Goal: Contribute content: Contribute content

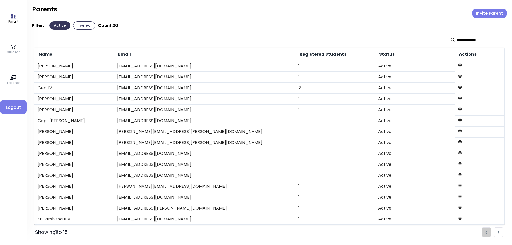
click at [15, 50] on p "student" at bounding box center [13, 52] width 13 height 5
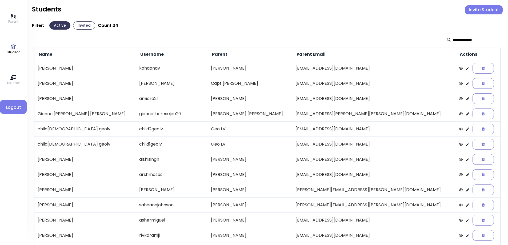
click at [86, 26] on button "Invited" at bounding box center [84, 25] width 22 height 8
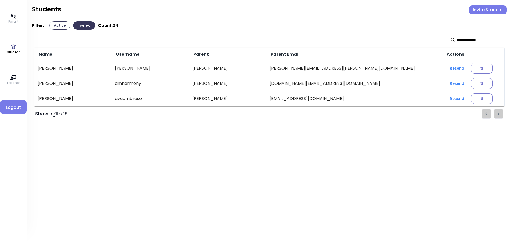
click at [65, 25] on button "Active" at bounding box center [59, 25] width 21 height 8
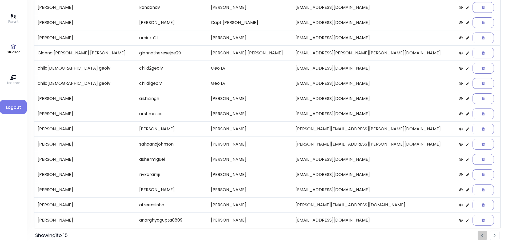
scroll to position [61, 0]
click at [493, 236] on li "Pagination" at bounding box center [495, 235] width 10 height 10
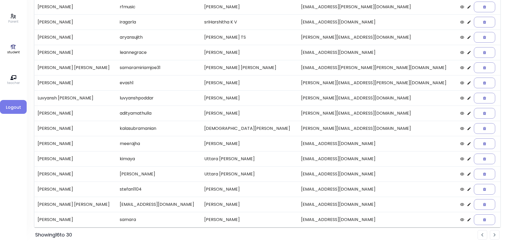
click at [483, 237] on img "Pagination" at bounding box center [483, 235] width 2 height 3
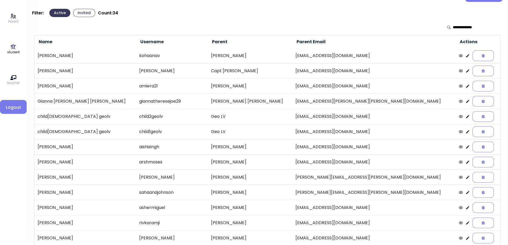
scroll to position [0, 0]
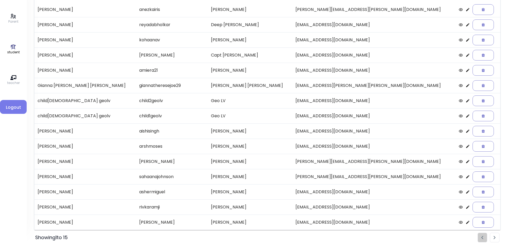
scroll to position [61, 0]
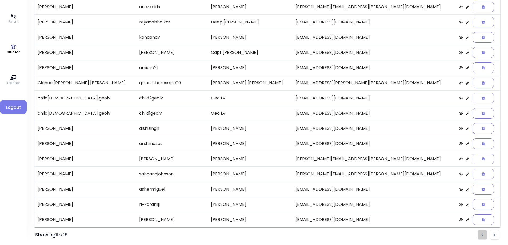
click at [496, 235] on img "Pagination" at bounding box center [495, 235] width 2 height 3
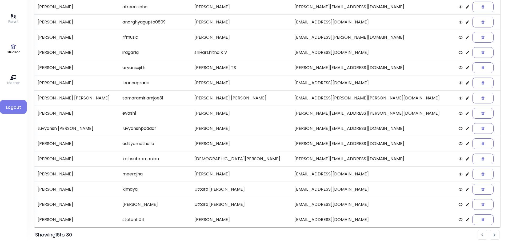
click at [494, 237] on li "Pagination" at bounding box center [495, 235] width 10 height 10
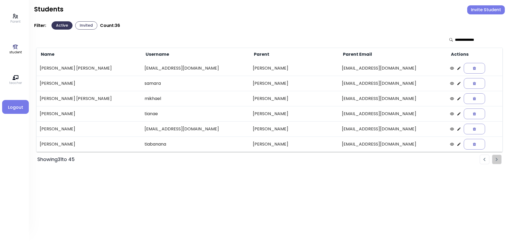
scroll to position [0, 0]
click at [458, 68] on icon at bounding box center [460, 68] width 4 height 4
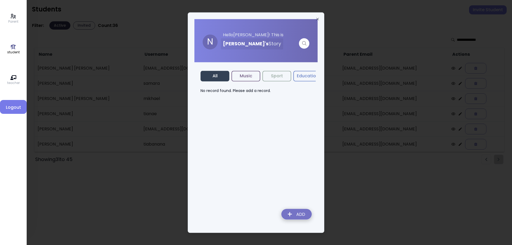
click at [298, 214] on img at bounding box center [296, 215] width 39 height 19
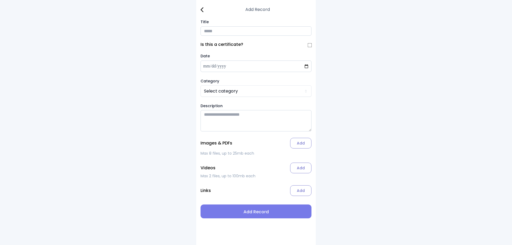
click at [213, 31] on input "Title" at bounding box center [256, 30] width 111 height 9
type input "**********"
click at [232, 93] on html "**********" at bounding box center [256, 122] width 512 height 245
click at [299, 147] on label "Add" at bounding box center [300, 143] width 21 height 11
click at [0, 0] on input "Add" at bounding box center [0, 0] width 0 height 0
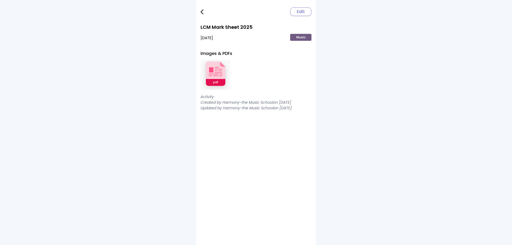
click at [204, 13] on link at bounding box center [206, 11] width 11 height 11
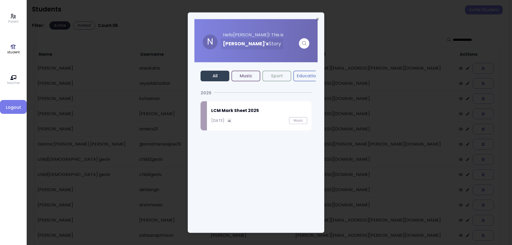
click at [249, 78] on button "Music" at bounding box center [246, 76] width 29 height 11
click at [243, 113] on h2 "LCM Mark Sheet 2025" at bounding box center [259, 111] width 96 height 6
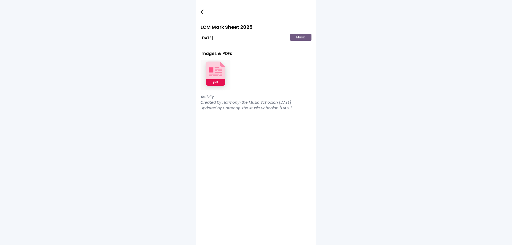
click at [221, 77] on img at bounding box center [216, 75] width 30 height 35
click at [201, 12] on img at bounding box center [202, 11] width 3 height 5
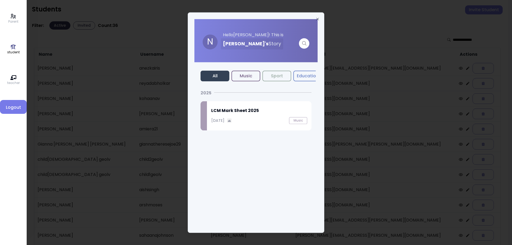
click at [225, 119] on p "September 26, 2025" at bounding box center [217, 121] width 13 height 6
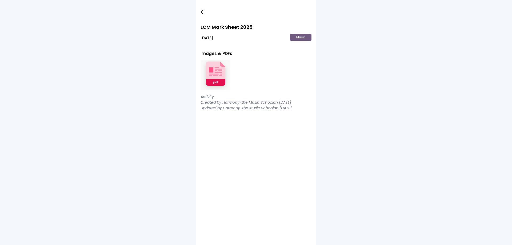
click at [204, 10] on link at bounding box center [206, 11] width 11 height 11
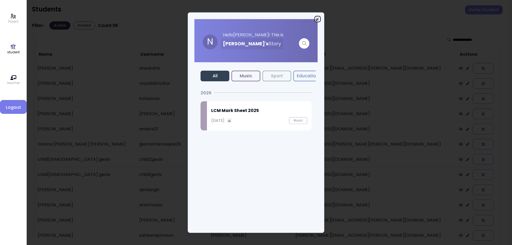
click at [318, 20] on icon "button" at bounding box center [318, 19] width 4 height 4
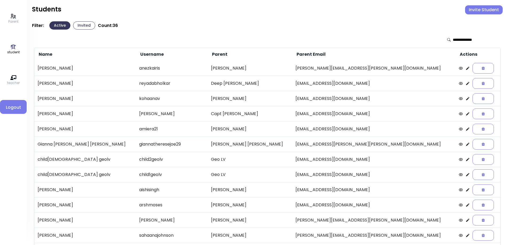
scroll to position [61, 0]
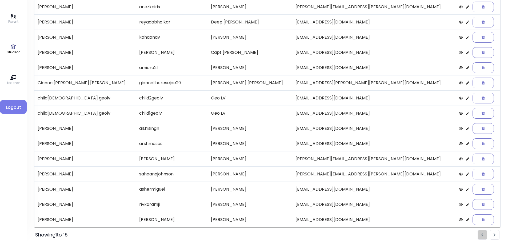
click at [493, 234] on li "Pagination" at bounding box center [495, 235] width 10 height 10
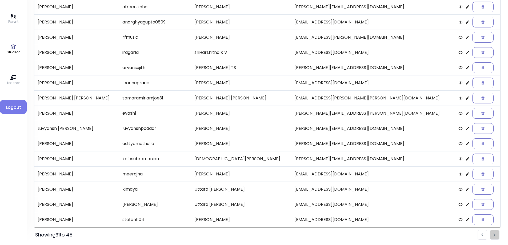
scroll to position [0, 0]
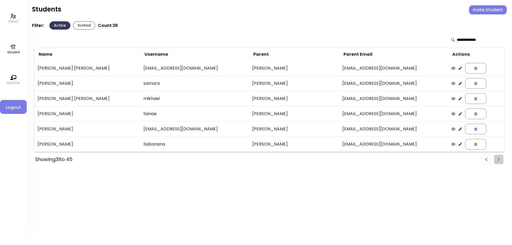
click at [485, 161] on li "Pagination" at bounding box center [487, 160] width 10 height 10
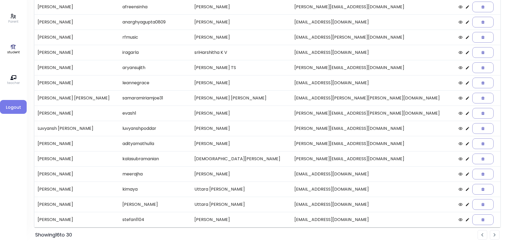
scroll to position [35, 0]
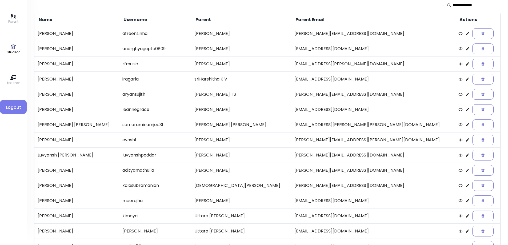
click at [466, 111] on icon at bounding box center [467, 109] width 3 height 3
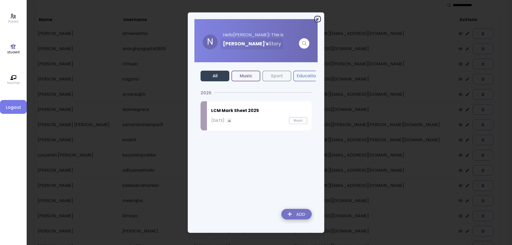
click at [319, 18] on icon "button" at bounding box center [318, 19] width 4 height 4
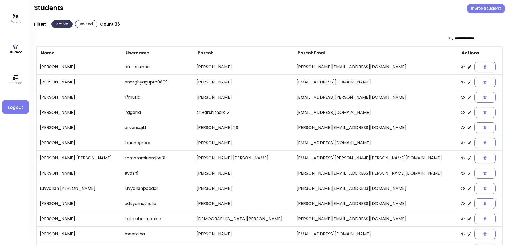
scroll to position [0, 0]
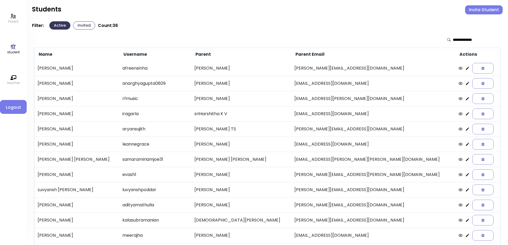
click at [466, 129] on icon at bounding box center [468, 129] width 4 height 4
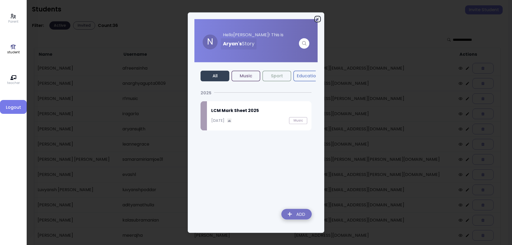
click at [319, 19] on icon "button" at bounding box center [318, 19] width 4 height 4
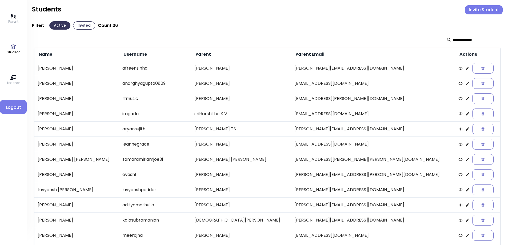
click at [466, 115] on icon at bounding box center [467, 113] width 3 height 3
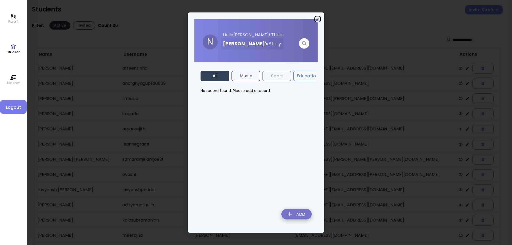
click at [318, 18] on icon "button" at bounding box center [318, 19] width 4 height 4
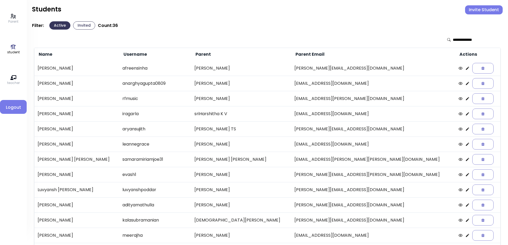
click at [466, 115] on icon at bounding box center [468, 114] width 4 height 4
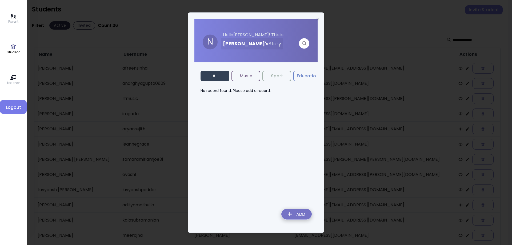
click at [289, 214] on img at bounding box center [296, 215] width 39 height 19
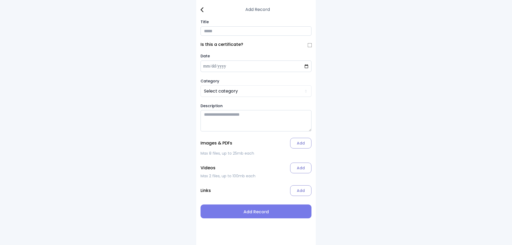
click at [218, 31] on input "Title" at bounding box center [256, 30] width 111 height 9
type input "**********"
click at [220, 90] on html "**********" at bounding box center [256, 122] width 512 height 245
click at [293, 146] on label "Add" at bounding box center [300, 143] width 21 height 11
click at [0, 0] on input "Add" at bounding box center [0, 0] width 0 height 0
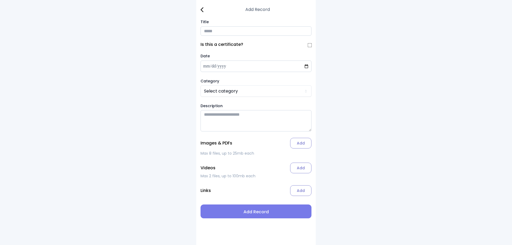
click at [201, 9] on img at bounding box center [202, 9] width 3 height 5
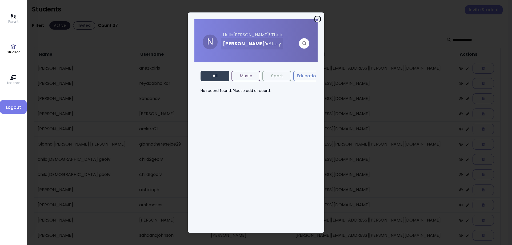
click at [318, 20] on icon "button" at bounding box center [318, 19] width 4 height 4
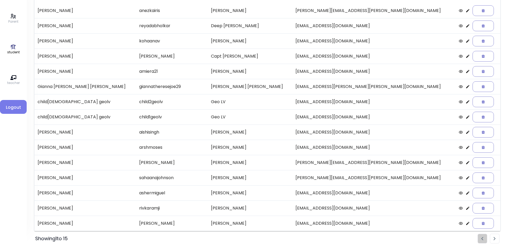
scroll to position [61, 0]
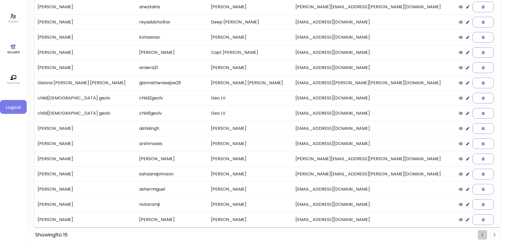
click at [493, 237] on li "Pagination" at bounding box center [495, 235] width 10 height 10
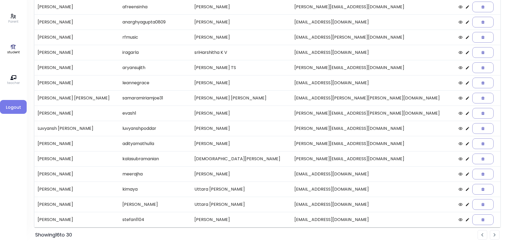
click at [493, 237] on li "Pagination" at bounding box center [495, 235] width 10 height 10
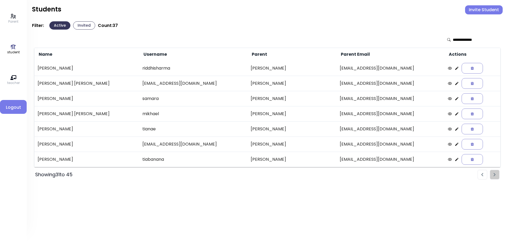
scroll to position [0, 0]
click at [459, 85] on icon at bounding box center [460, 83] width 3 height 3
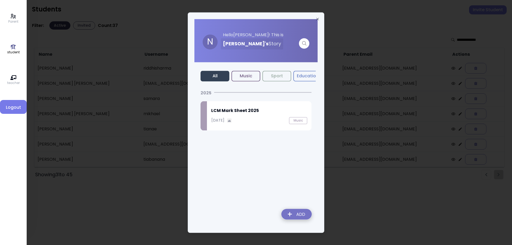
click at [225, 122] on p "September 26, 2025" at bounding box center [217, 121] width 13 height 6
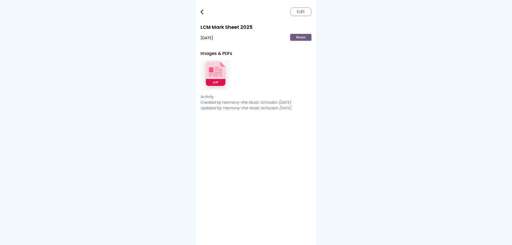
click at [218, 77] on img at bounding box center [216, 75] width 30 height 35
click at [203, 10] on img at bounding box center [202, 11] width 3 height 5
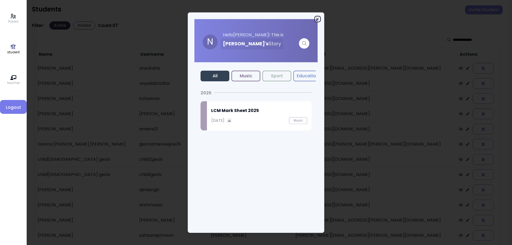
click at [318, 19] on icon "button" at bounding box center [318, 19] width 2 height 2
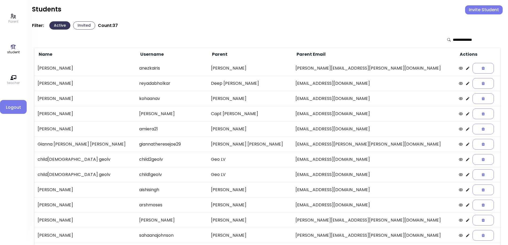
click at [466, 83] on icon at bounding box center [468, 83] width 4 height 4
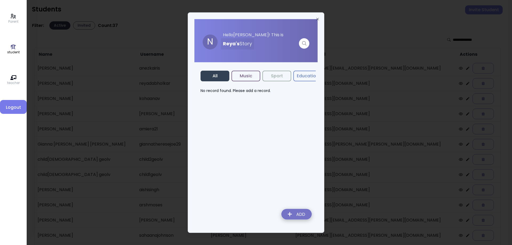
click at [299, 212] on img at bounding box center [296, 215] width 39 height 19
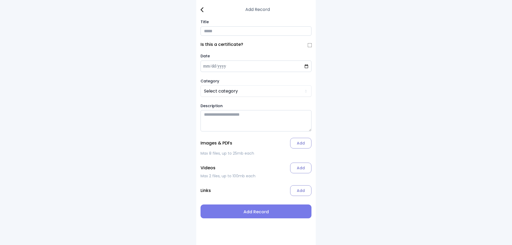
click at [226, 33] on input "Title" at bounding box center [256, 30] width 111 height 9
type input "**********"
click at [225, 92] on html "**********" at bounding box center [256, 122] width 512 height 245
click at [295, 148] on label "Add" at bounding box center [300, 143] width 21 height 11
click at [0, 0] on input "Add" at bounding box center [0, 0] width 0 height 0
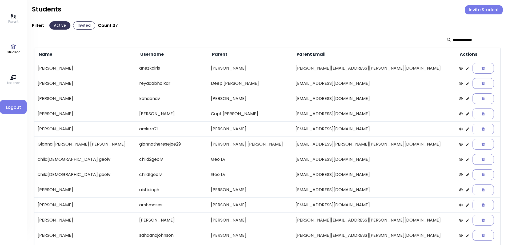
click at [14, 17] on icon at bounding box center [13, 16] width 5 height 5
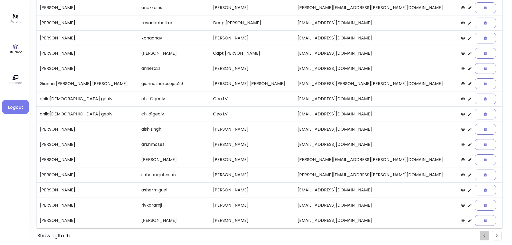
scroll to position [61, 0]
click at [467, 221] on icon at bounding box center [468, 219] width 3 height 3
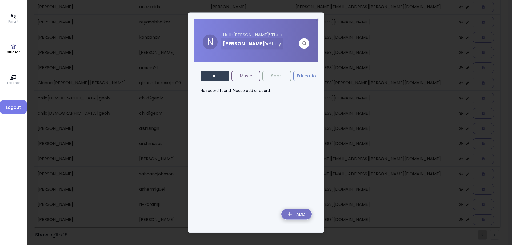
click at [289, 215] on img at bounding box center [296, 215] width 39 height 19
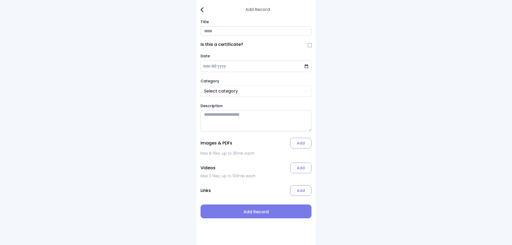
click at [216, 35] on input "Title" at bounding box center [256, 30] width 111 height 9
type input "**********"
click at [238, 92] on html "**********" at bounding box center [256, 122] width 512 height 245
click at [304, 145] on label "Add" at bounding box center [300, 143] width 21 height 11
click at [0, 0] on input "Add" at bounding box center [0, 0] width 0 height 0
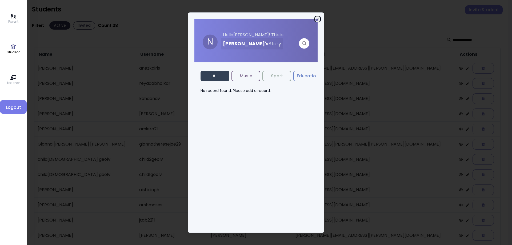
click at [317, 19] on icon "button" at bounding box center [318, 19] width 4 height 4
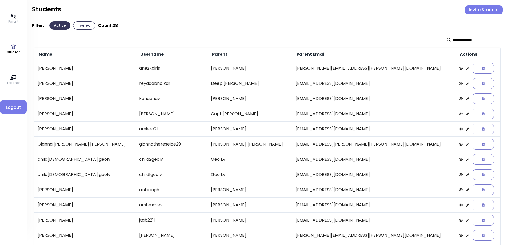
click at [448, 39] on icon at bounding box center [449, 40] width 3 height 4
click at [460, 40] on input "text" at bounding box center [472, 39] width 38 height 5
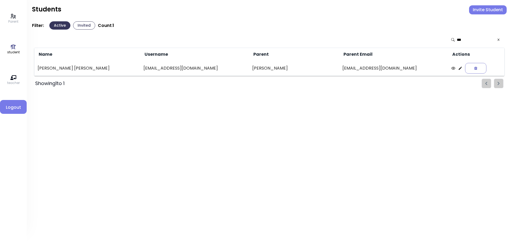
type input "***"
click at [459, 69] on icon at bounding box center [460, 68] width 3 height 3
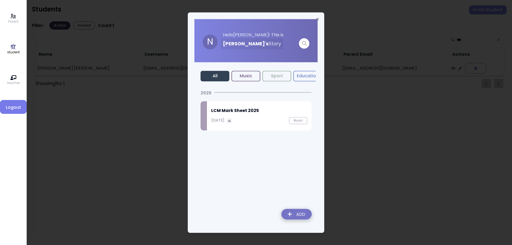
click at [246, 112] on h2 "LCM Mark Sheet 2025" at bounding box center [259, 111] width 96 height 6
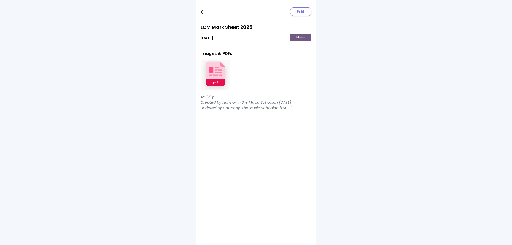
click at [215, 74] on img at bounding box center [216, 75] width 30 height 35
click at [201, 10] on img at bounding box center [202, 11] width 3 height 5
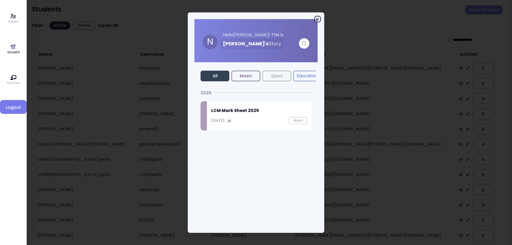
click at [316, 19] on icon "button" at bounding box center [318, 19] width 4 height 4
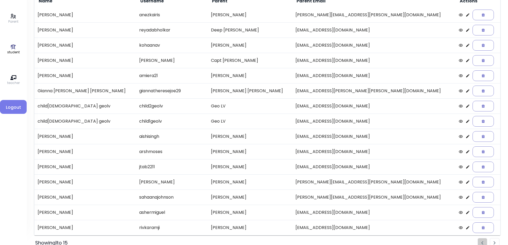
scroll to position [61, 0]
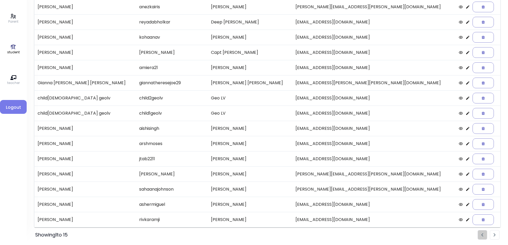
click at [493, 234] on li "Pagination" at bounding box center [495, 235] width 10 height 10
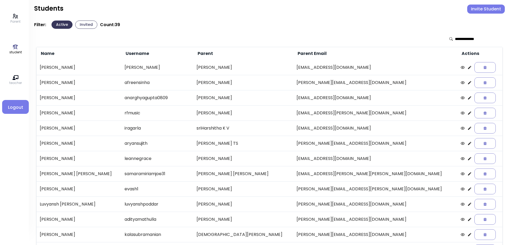
scroll to position [0, 0]
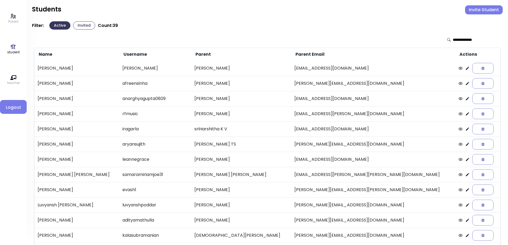
click at [466, 69] on icon at bounding box center [468, 68] width 4 height 4
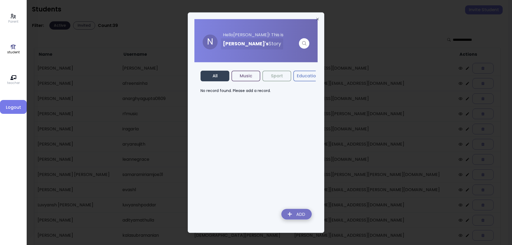
click at [299, 212] on img at bounding box center [296, 215] width 39 height 19
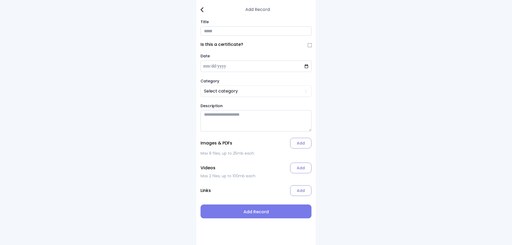
click at [221, 31] on input "Title" at bounding box center [256, 30] width 111 height 9
type input "**********"
click at [233, 93] on html "**********" at bounding box center [256, 122] width 512 height 245
click at [298, 147] on label "Add" at bounding box center [300, 143] width 21 height 11
click at [0, 0] on input "Add" at bounding box center [0, 0] width 0 height 0
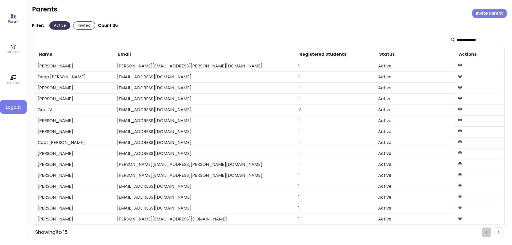
click at [15, 49] on icon at bounding box center [13, 47] width 5 height 5
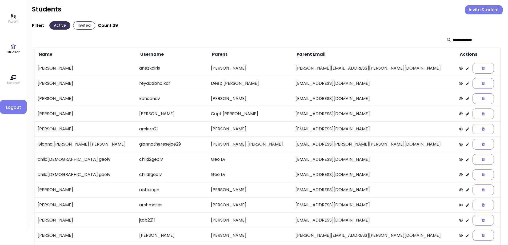
scroll to position [61, 0]
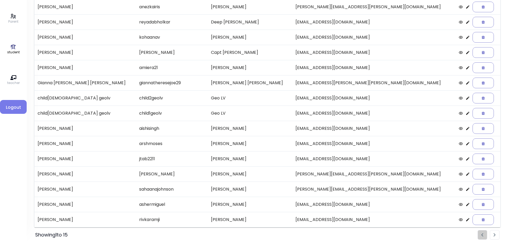
click at [496, 235] on img "Pagination" at bounding box center [495, 235] width 2 height 3
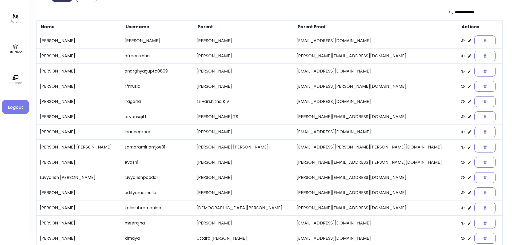
scroll to position [0, 0]
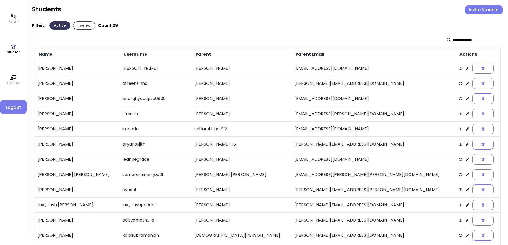
click at [466, 69] on icon at bounding box center [467, 68] width 3 height 3
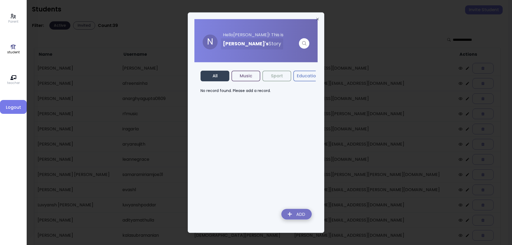
click at [299, 217] on img at bounding box center [296, 215] width 39 height 19
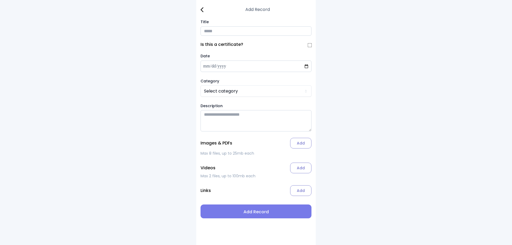
click at [223, 35] on input "Title" at bounding box center [256, 30] width 111 height 9
type input "**********"
click at [210, 92] on html "**********" at bounding box center [256, 122] width 512 height 245
click at [298, 145] on label "Add" at bounding box center [300, 143] width 21 height 11
click at [0, 0] on input "Add" at bounding box center [0, 0] width 0 height 0
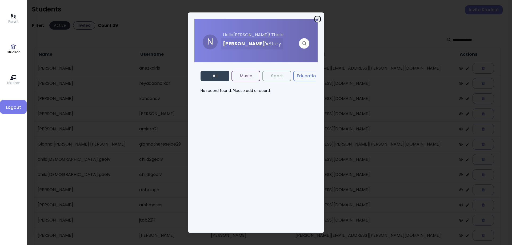
click at [318, 18] on icon "button" at bounding box center [318, 19] width 4 height 4
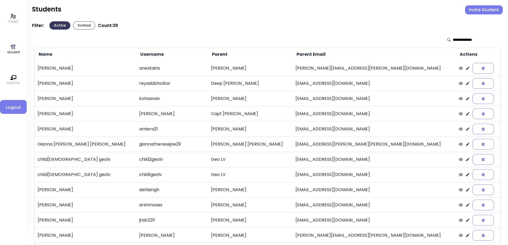
click at [15, 52] on p "student" at bounding box center [13, 52] width 13 height 5
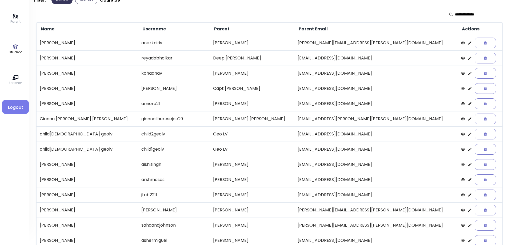
scroll to position [61, 0]
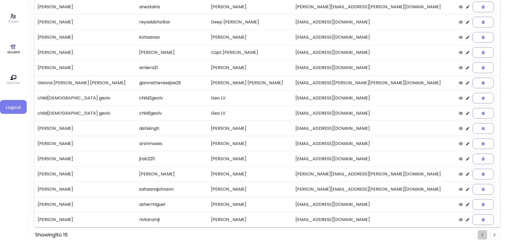
click at [497, 234] on li "Pagination" at bounding box center [495, 235] width 10 height 10
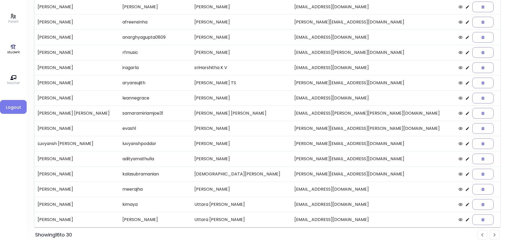
click at [466, 37] on icon at bounding box center [468, 37] width 4 height 4
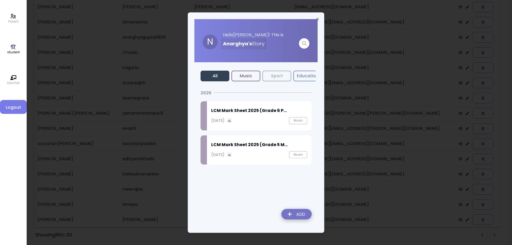
click at [225, 118] on p "[DATE]" at bounding box center [217, 121] width 13 height 6
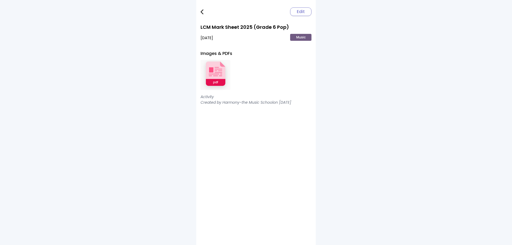
click at [207, 75] on img at bounding box center [216, 75] width 30 height 35
click at [201, 13] on img at bounding box center [202, 11] width 3 height 5
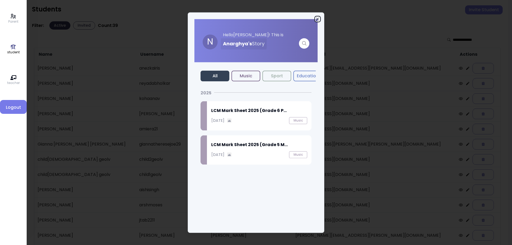
click at [318, 18] on icon "button" at bounding box center [318, 19] width 4 height 4
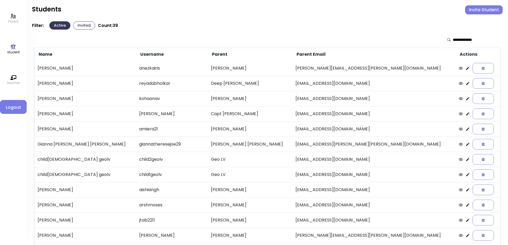
click at [467, 98] on icon at bounding box center [468, 98] width 3 height 3
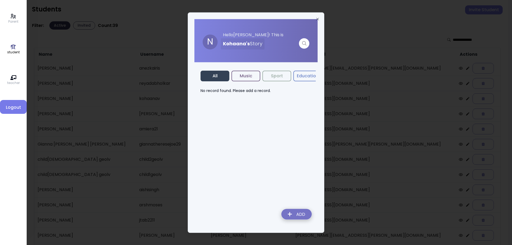
click at [302, 215] on img at bounding box center [296, 215] width 39 height 19
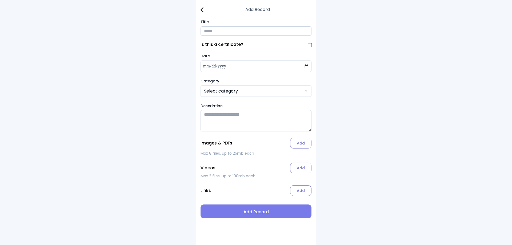
click at [227, 35] on input "Title" at bounding box center [256, 30] width 111 height 9
type input "**********"
click at [226, 94] on html "**********" at bounding box center [256, 122] width 512 height 245
click at [301, 146] on label "Add" at bounding box center [300, 143] width 21 height 11
click at [0, 0] on input "Add" at bounding box center [0, 0] width 0 height 0
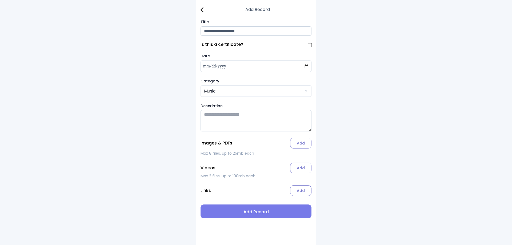
click at [202, 8] on img at bounding box center [202, 9] width 3 height 5
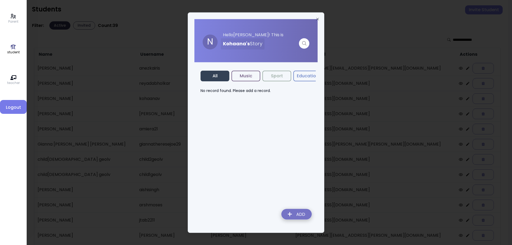
click at [297, 215] on img at bounding box center [296, 215] width 39 height 19
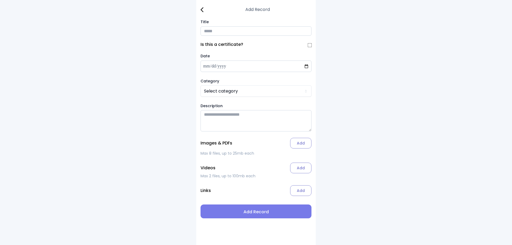
click at [232, 33] on input "Title" at bounding box center [256, 30] width 111 height 9
type input "**********"
click at [231, 94] on html "**********" at bounding box center [256, 122] width 512 height 245
click at [297, 148] on label "Add" at bounding box center [300, 143] width 21 height 11
click at [0, 0] on input "Add" at bounding box center [0, 0] width 0 height 0
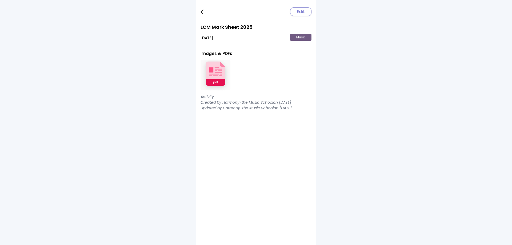
click at [217, 83] on img at bounding box center [216, 75] width 30 height 35
click at [202, 11] on img at bounding box center [202, 11] width 3 height 5
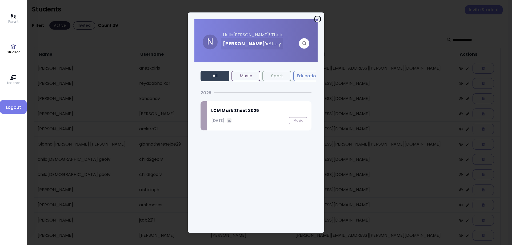
click at [318, 19] on icon "button" at bounding box center [318, 19] width 4 height 4
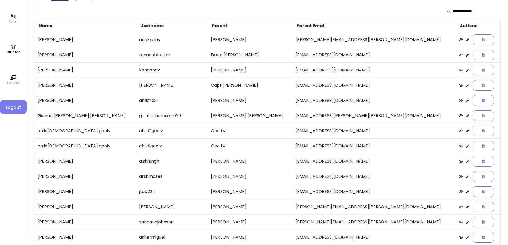
scroll to position [61, 0]
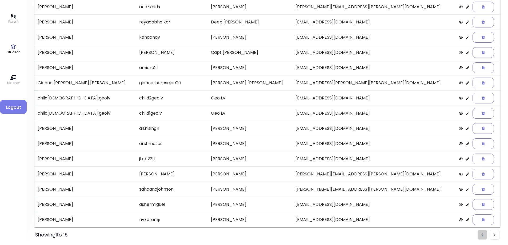
click at [493, 237] on li "Pagination" at bounding box center [495, 235] width 10 height 10
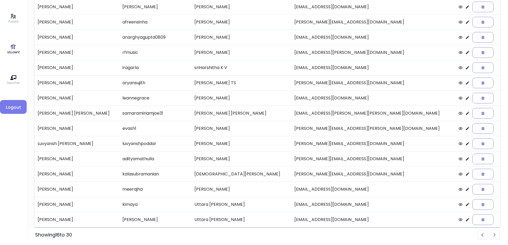
click at [497, 235] on li "Pagination" at bounding box center [495, 235] width 10 height 10
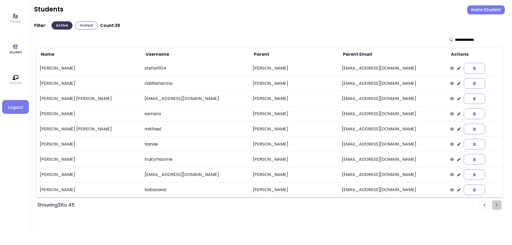
scroll to position [0, 0]
click at [458, 84] on icon at bounding box center [460, 83] width 4 height 4
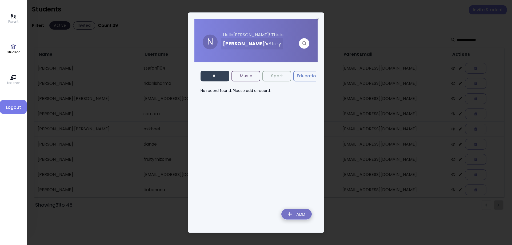
click at [291, 212] on img at bounding box center [296, 215] width 39 height 19
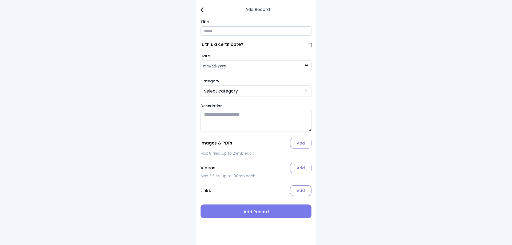
click at [209, 32] on input "Title" at bounding box center [256, 30] width 111 height 9
type input "**********"
click at [248, 89] on html "**********" at bounding box center [256, 122] width 512 height 245
click at [301, 145] on label "Add" at bounding box center [300, 143] width 21 height 11
click at [0, 0] on input "Add" at bounding box center [0, 0] width 0 height 0
